Goal: Information Seeking & Learning: Learn about a topic

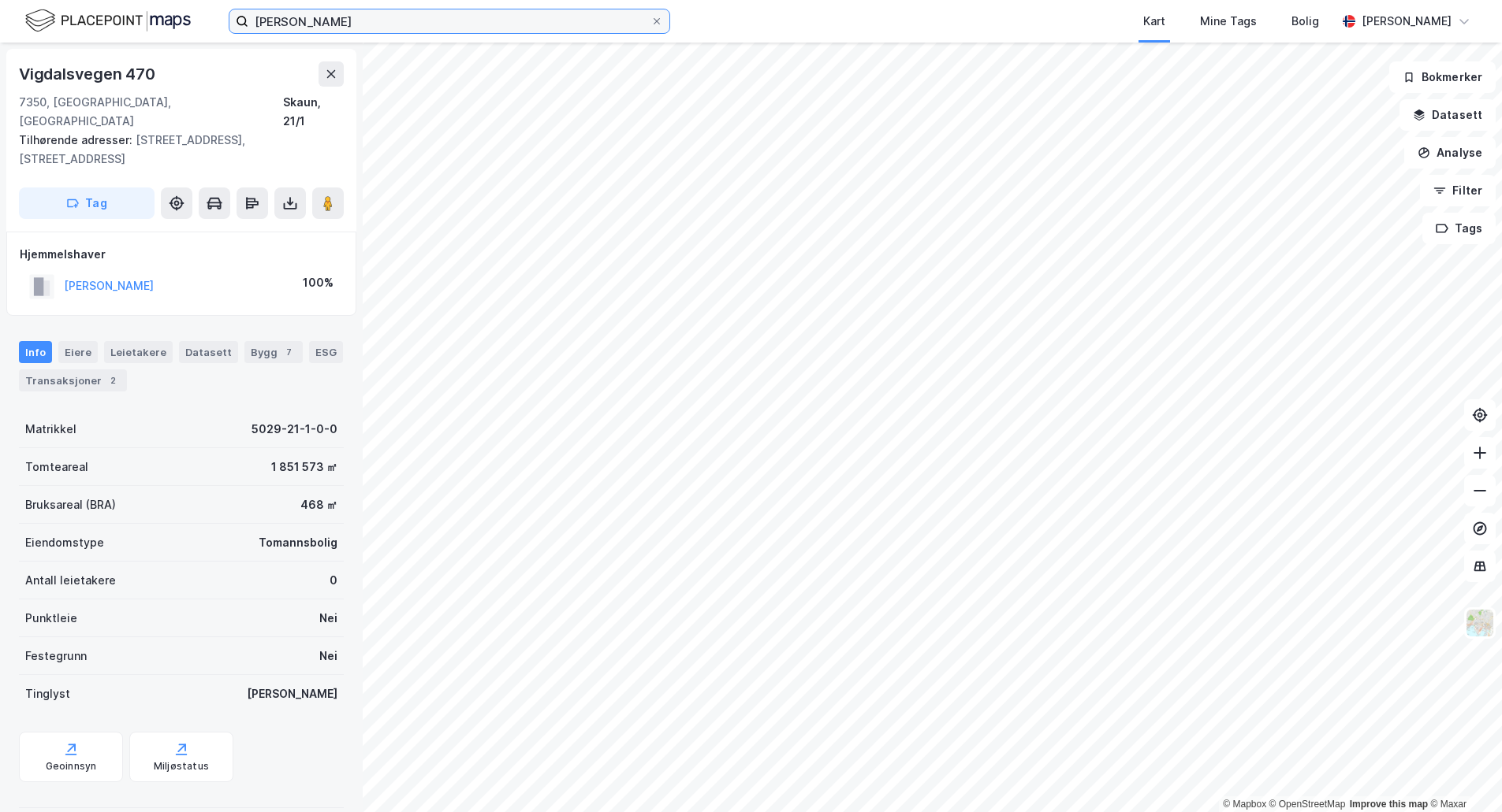
click at [427, 26] on input "[PERSON_NAME]" at bounding box center [449, 22] width 402 height 24
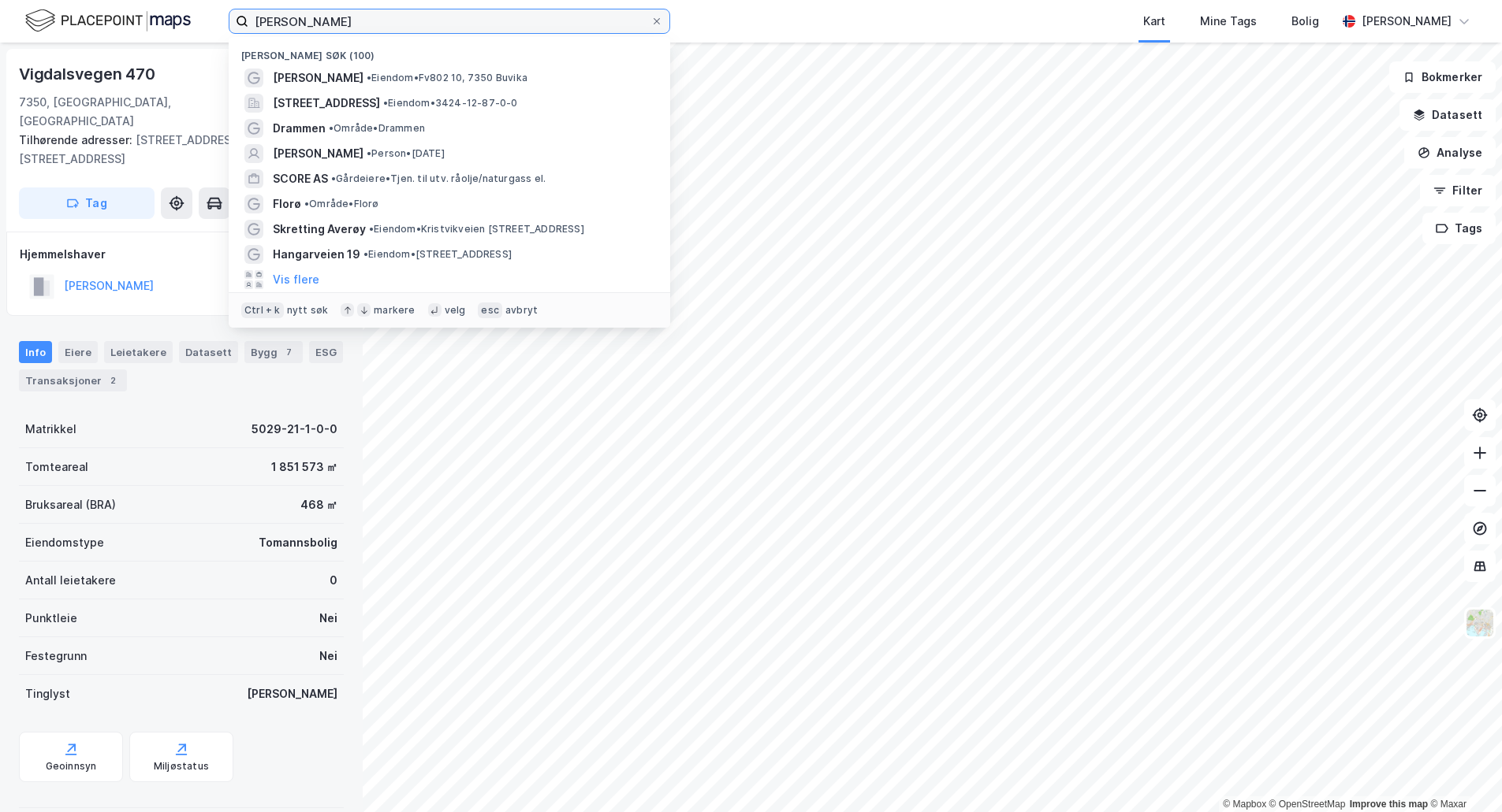
click at [427, 26] on input "[PERSON_NAME]" at bounding box center [449, 22] width 402 height 24
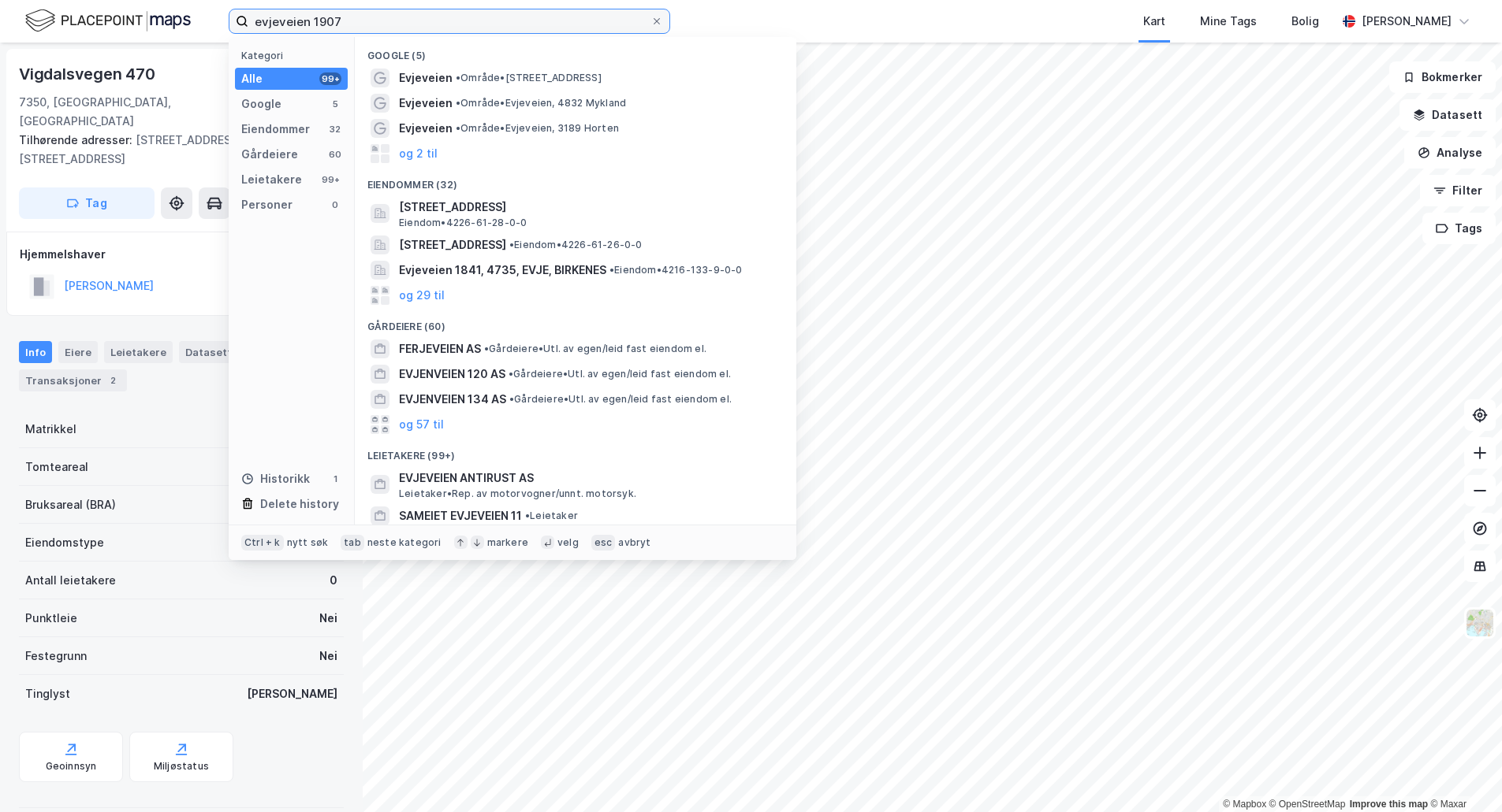
type input "evjeveien 1907"
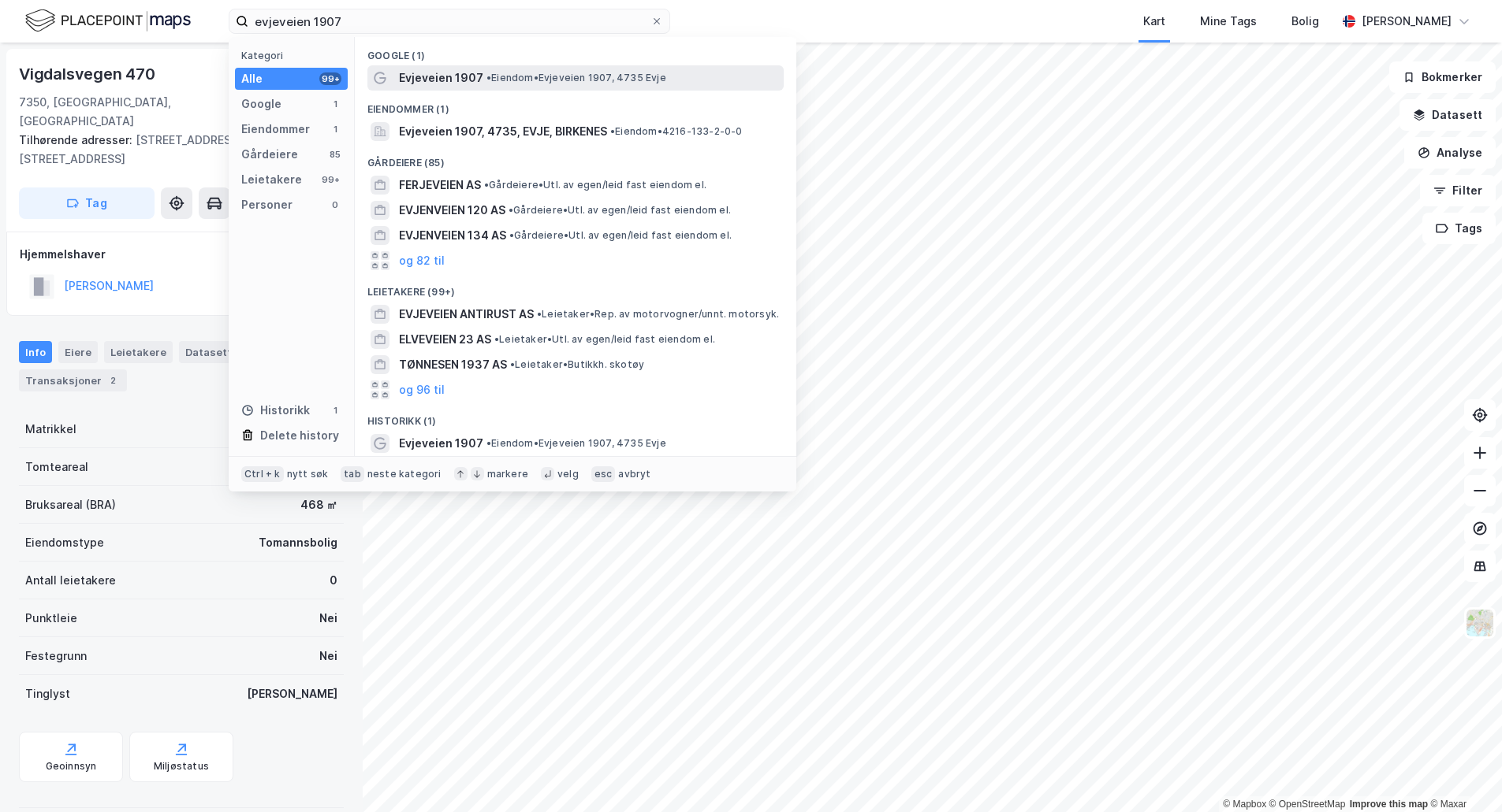
click at [461, 73] on span "Evjeveien 1907" at bounding box center [440, 77] width 84 height 19
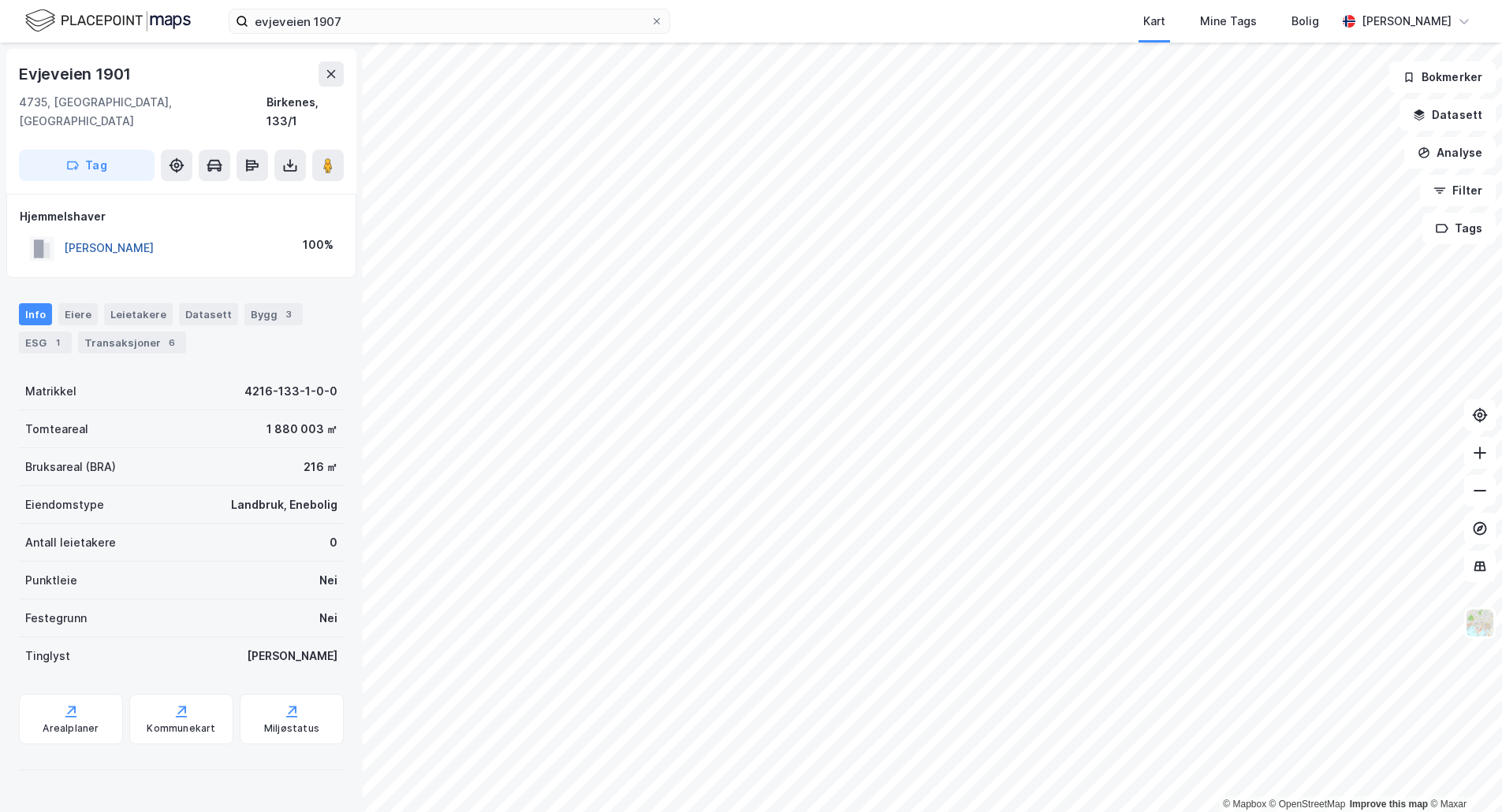
click at [0, 0] on button "[PERSON_NAME]" at bounding box center [0, 0] width 0 height 0
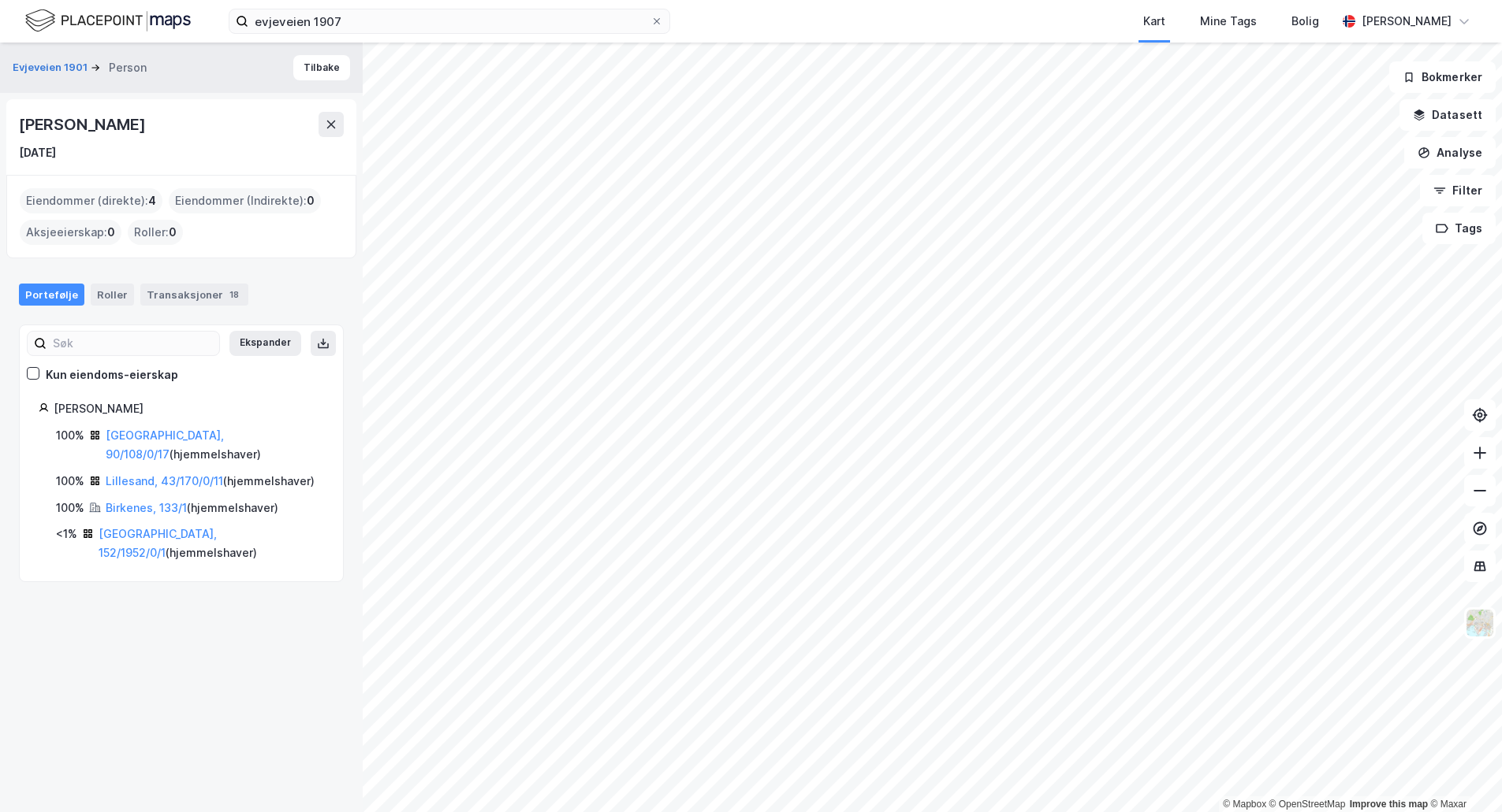
click at [1078, 812] on html "evjeveien 1907 Kart Mine Tags Bolig [PERSON_NAME] © Mapbox © OpenStreetMap Impr…" at bounding box center [751, 484] width 1502 height 969
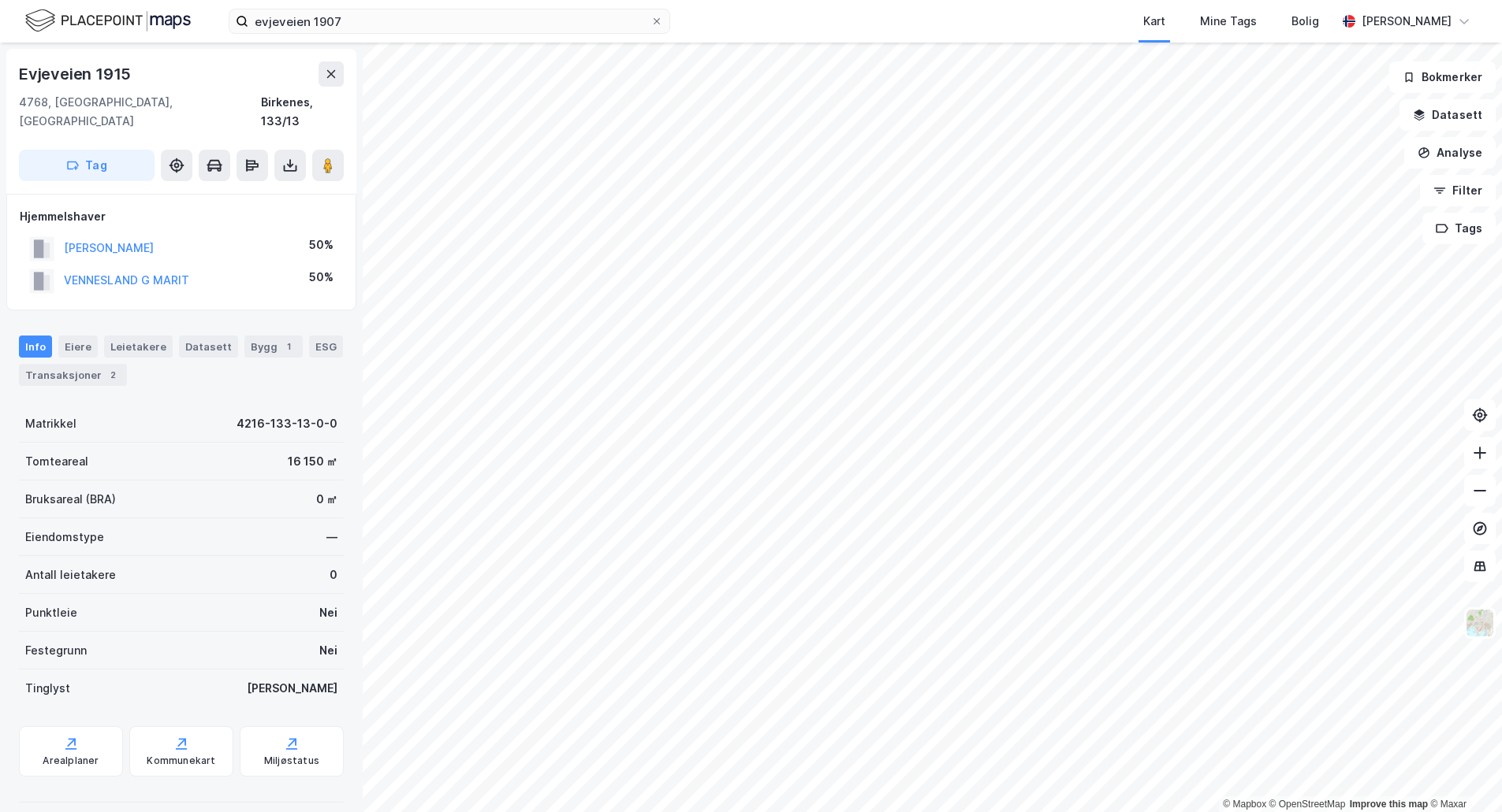
click at [884, 812] on html "evjeveien 1907 Kart Mine Tags Bolig [PERSON_NAME] © Mapbox © OpenStreetMap Impr…" at bounding box center [751, 484] width 1502 height 969
click at [1319, 812] on html "evjeveien 1907 Kart Mine Tags Bolig [PERSON_NAME] © Mapbox © OpenStreetMap Impr…" at bounding box center [751, 484] width 1502 height 969
click at [1208, 812] on html "evjeveien 1907 Kart Mine Tags Bolig [PERSON_NAME] © Mapbox © OpenStreetMap Impr…" at bounding box center [751, 484] width 1502 height 969
click at [1135, 0] on html "evjeveien 1907 Kart Mine Tags Bolig [PERSON_NAME] © Mapbox © OpenStreetMap Impr…" at bounding box center [751, 484] width 1502 height 969
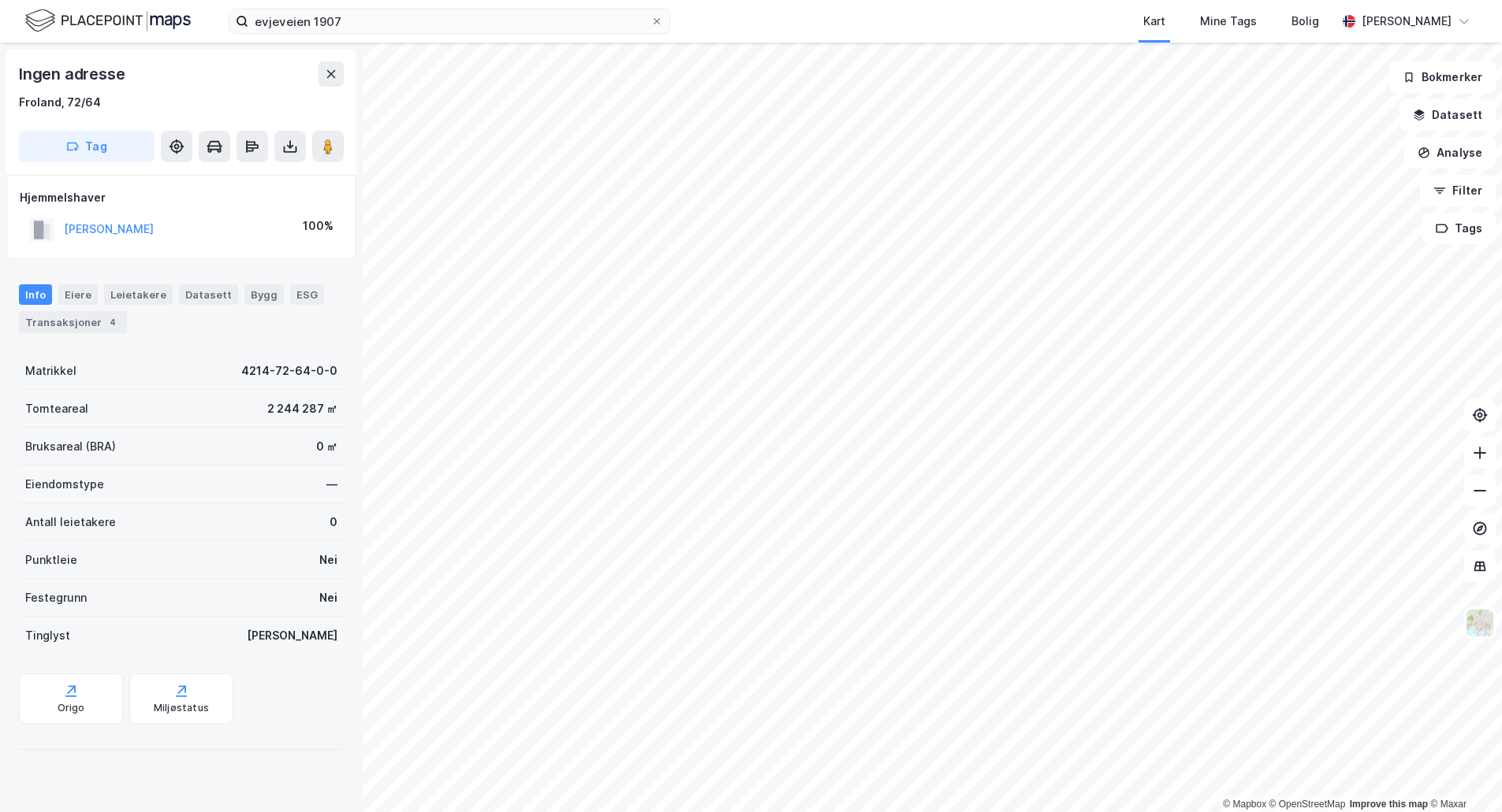
click at [866, 812] on html "evjeveien 1907 Kart Mine Tags Bolig [PERSON_NAME] © Mapbox © OpenStreetMap Impr…" at bounding box center [751, 484] width 1502 height 969
click at [1046, 812] on html "evjeveien 1907 Kart Mine Tags Bolig [PERSON_NAME] © Mapbox © OpenStreetMap Impr…" at bounding box center [751, 484] width 1502 height 969
